Goal: Find contact information: Find contact information

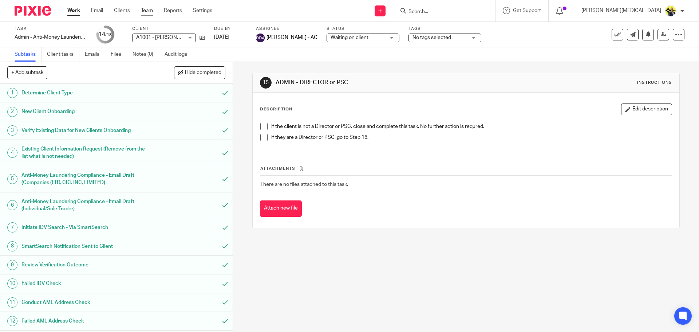
click at [147, 9] on link "Team" at bounding box center [147, 10] width 12 height 7
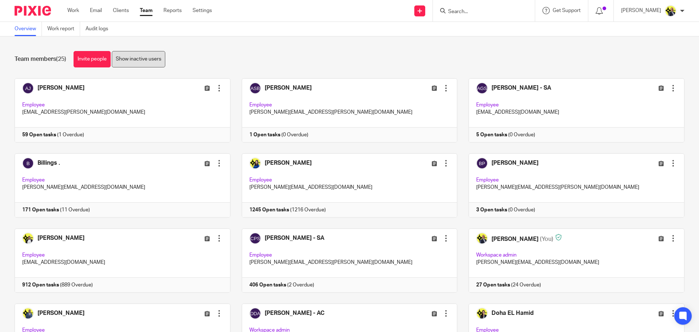
click at [144, 57] on link "Show inactive users" at bounding box center [139, 59] width 54 height 16
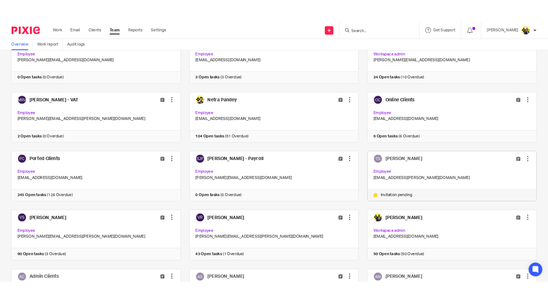
scroll to position [439, 0]
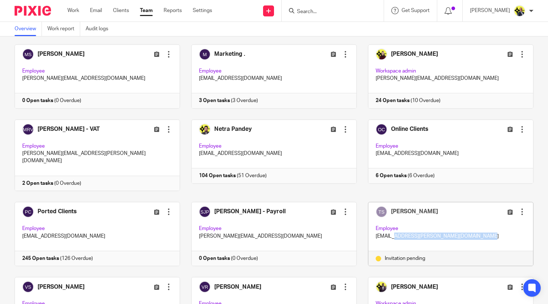
drag, startPoint x: 452, startPoint y: 195, endPoint x: 361, endPoint y: 198, distance: 90.7
click at [368, 202] on div "Tushar Singal Edit user Resend invitation Deactivate user Remove user Employee …" at bounding box center [450, 226] width 165 height 49
copy p "tushar.singal@confiancebizsol.com"
